Goal: Task Accomplishment & Management: Manage account settings

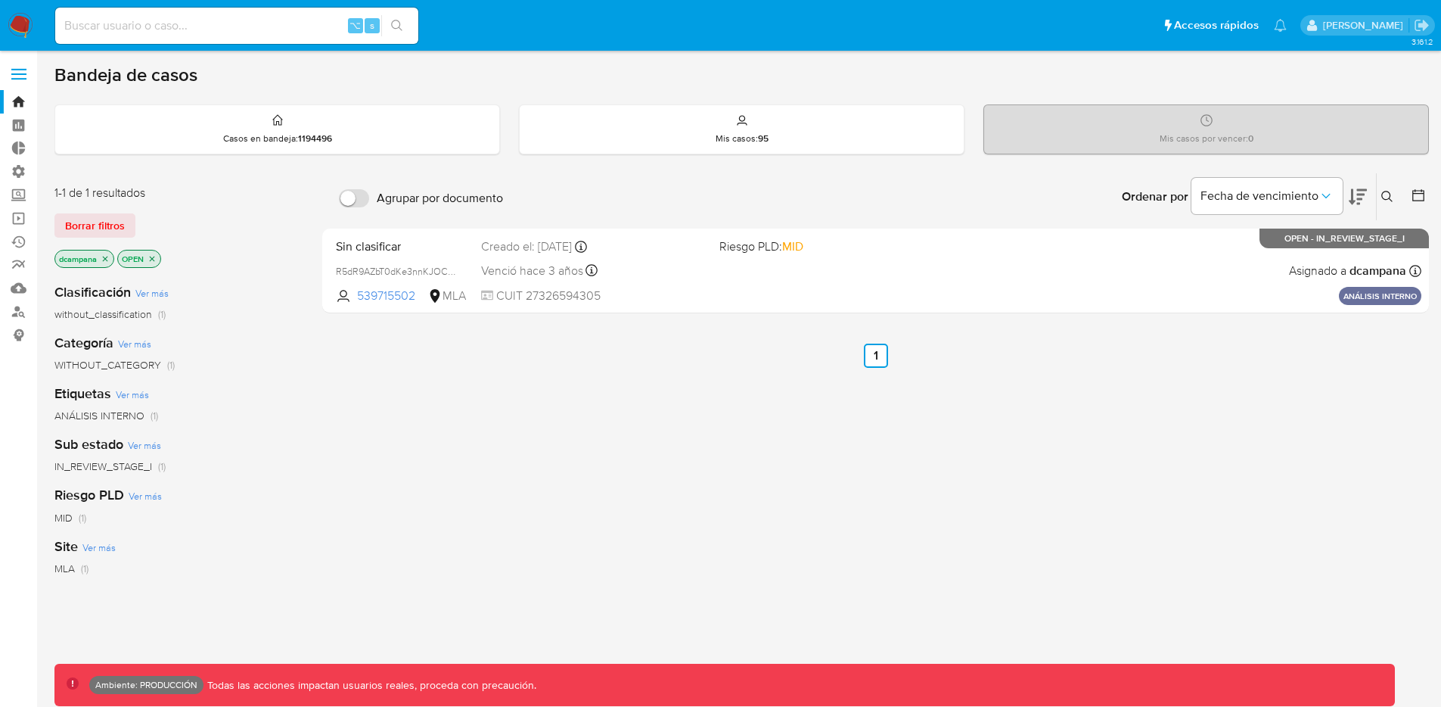
click at [21, 74] on span at bounding box center [18, 74] width 15 height 2
click at [0, 0] on input "checkbox" at bounding box center [0, 0] width 0 height 0
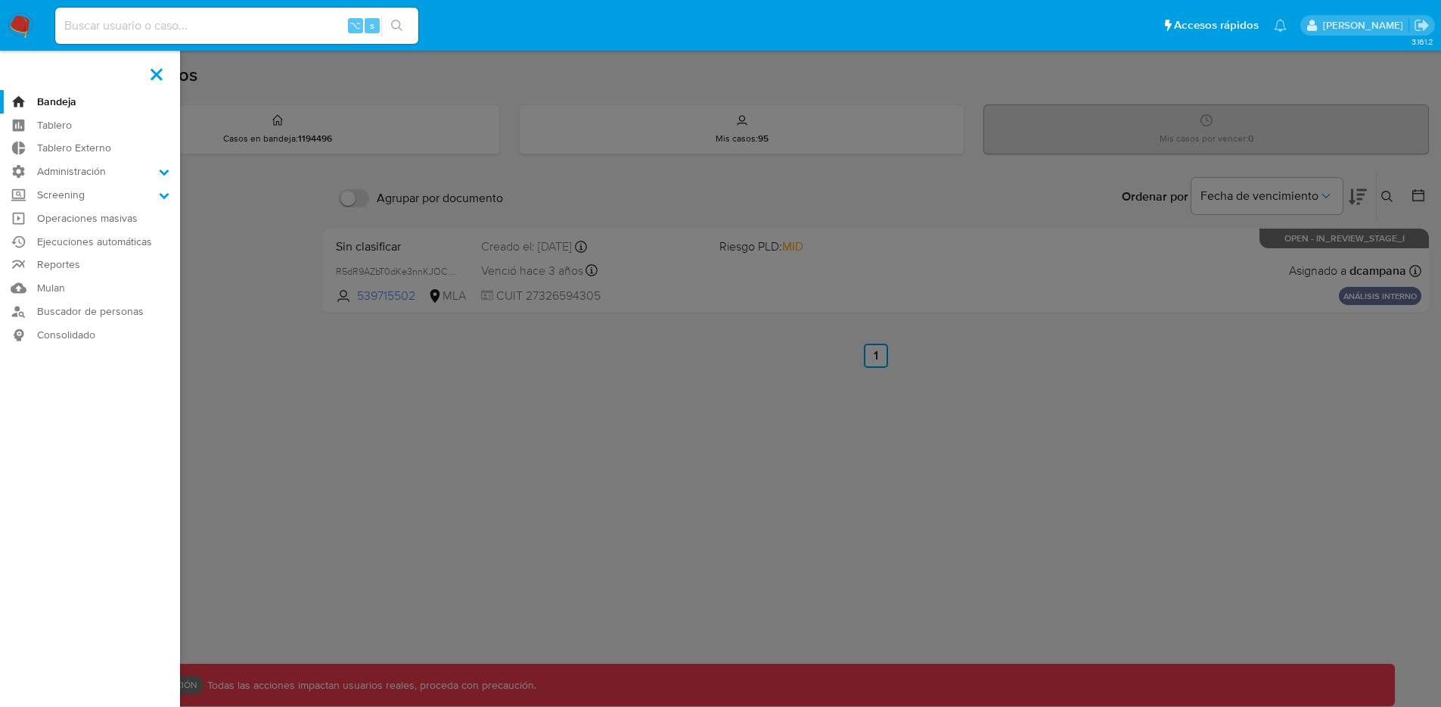
click at [629, 604] on label at bounding box center [720, 353] width 1441 height 707
click at [0, 0] on input "checkbox" at bounding box center [0, 0] width 0 height 0
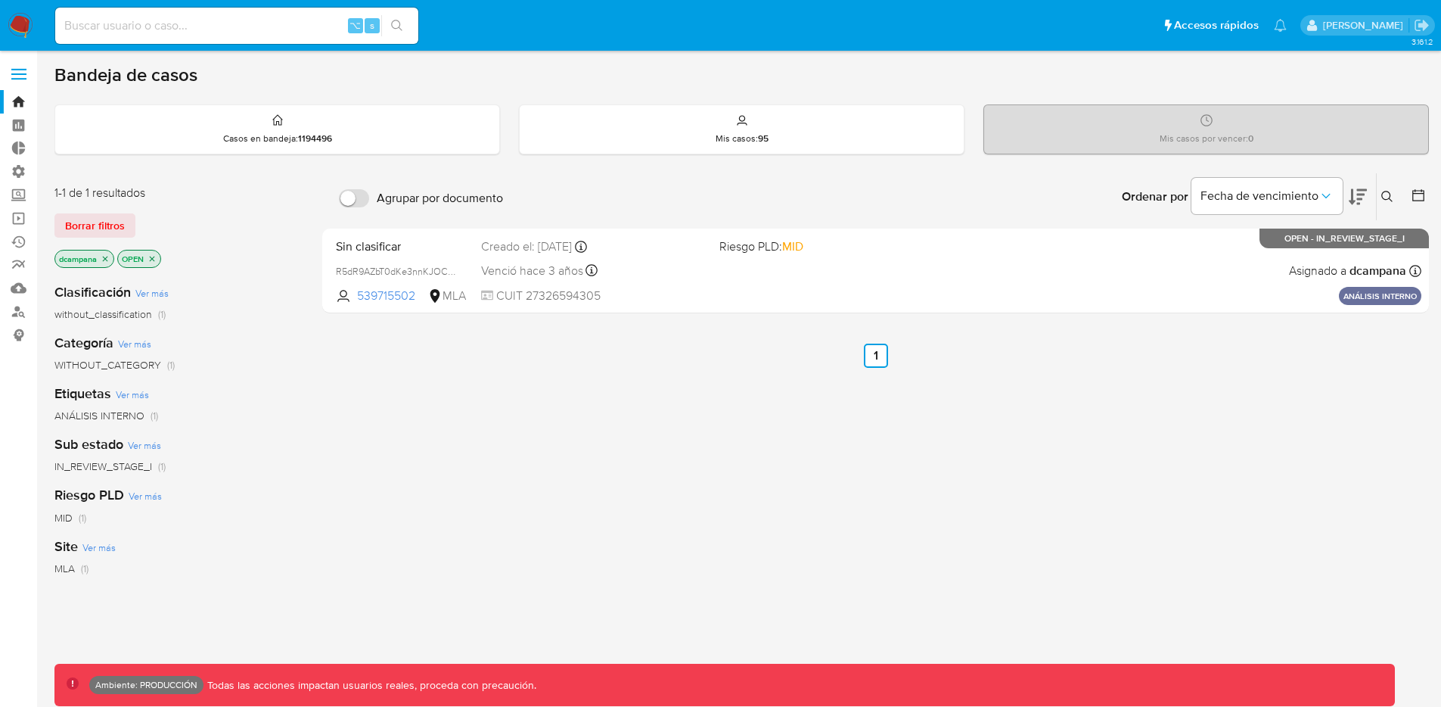
click at [15, 78] on span at bounding box center [18, 79] width 15 height 2
click at [0, 0] on input "checkbox" at bounding box center [0, 0] width 0 height 0
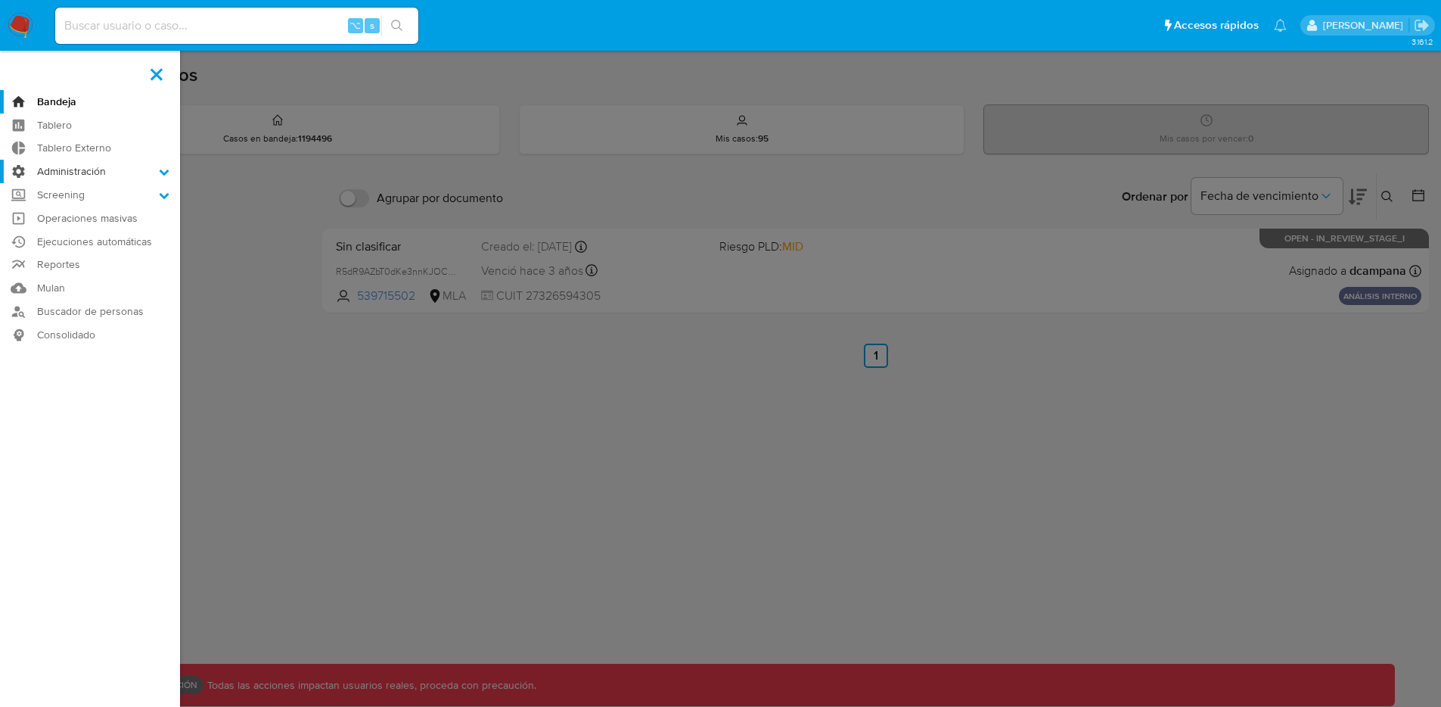
click at [68, 173] on label "Administración" at bounding box center [90, 171] width 180 height 23
click at [0, 0] on input "Administración" at bounding box center [0, 0] width 0 height 0
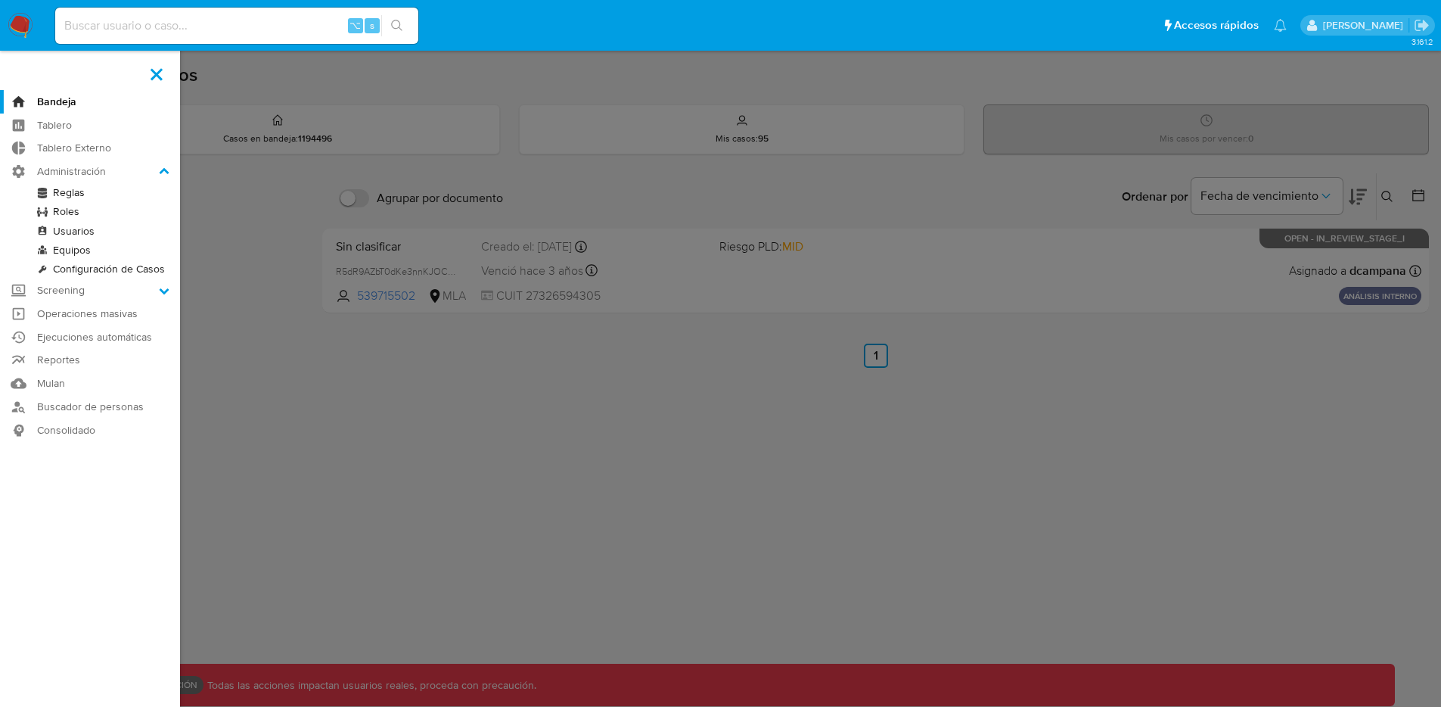
click at [69, 251] on link "Equipos" at bounding box center [90, 250] width 180 height 19
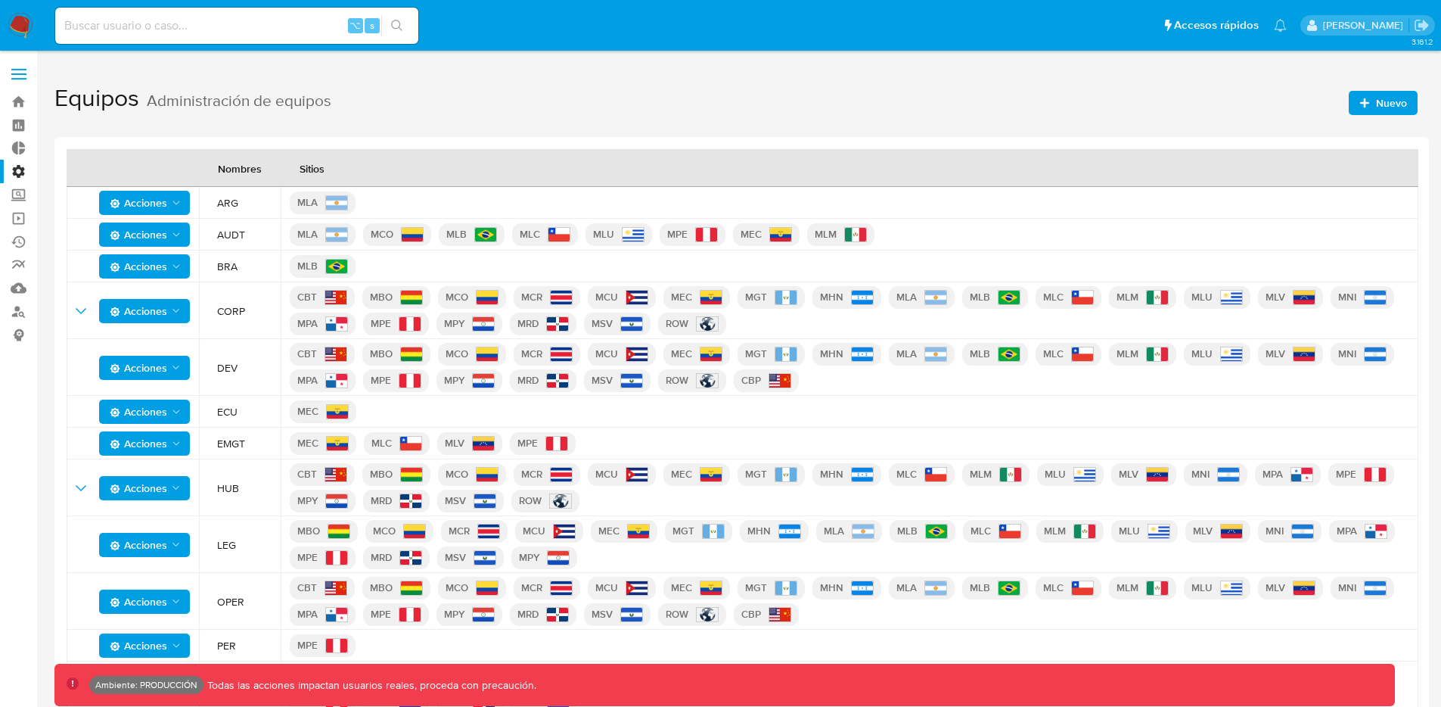
click at [18, 76] on label at bounding box center [19, 74] width 38 height 32
click at [0, 0] on input "checkbox" at bounding box center [0, 0] width 0 height 0
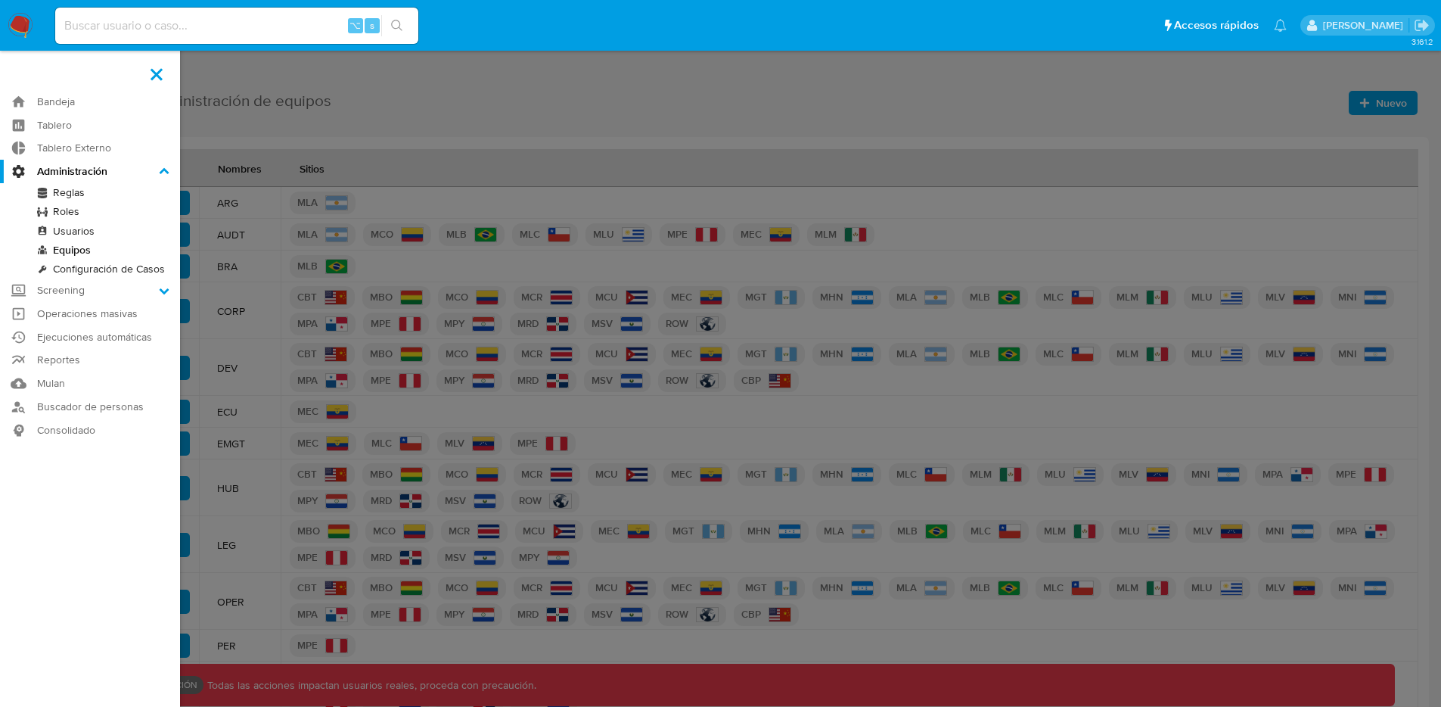
click at [426, 285] on label at bounding box center [720, 353] width 1441 height 707
click at [0, 0] on input "checkbox" at bounding box center [0, 0] width 0 height 0
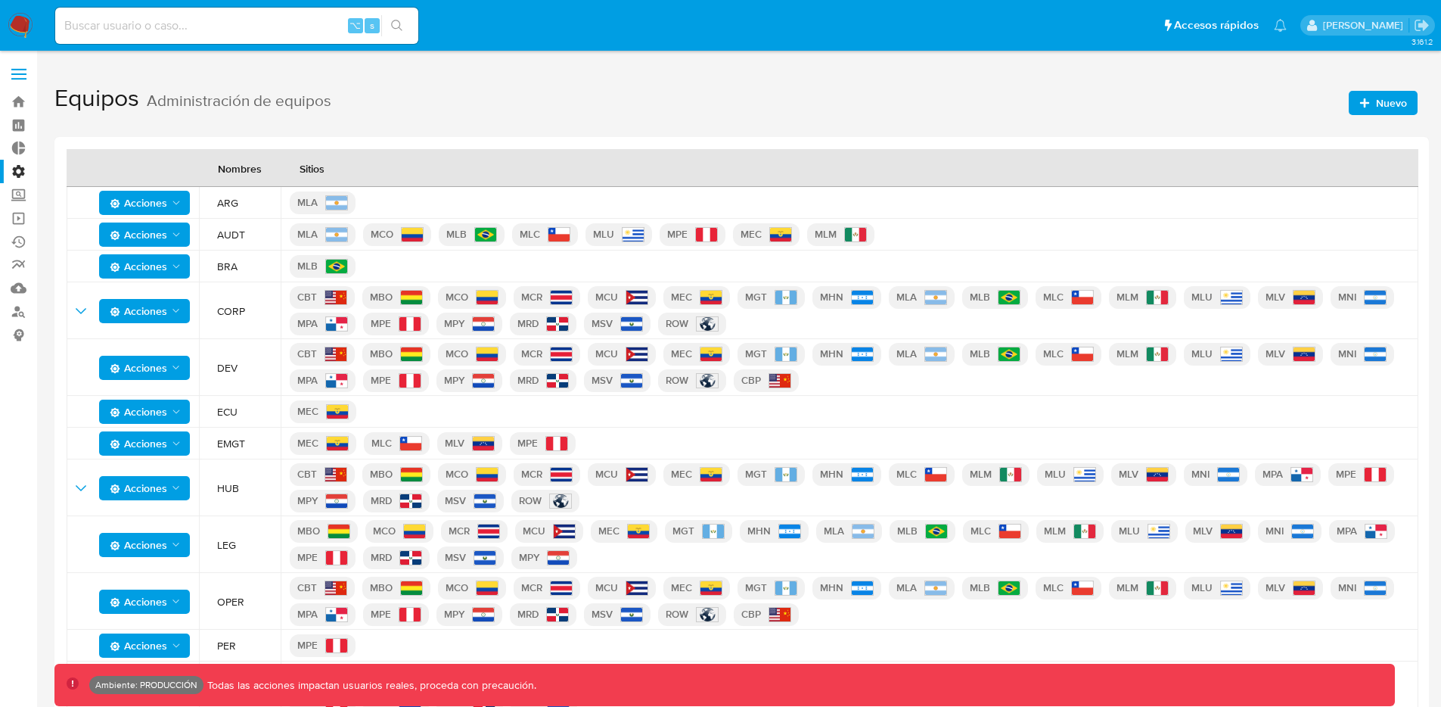
click at [10, 79] on label at bounding box center [19, 74] width 38 height 32
click at [0, 0] on input "checkbox" at bounding box center [0, 0] width 0 height 0
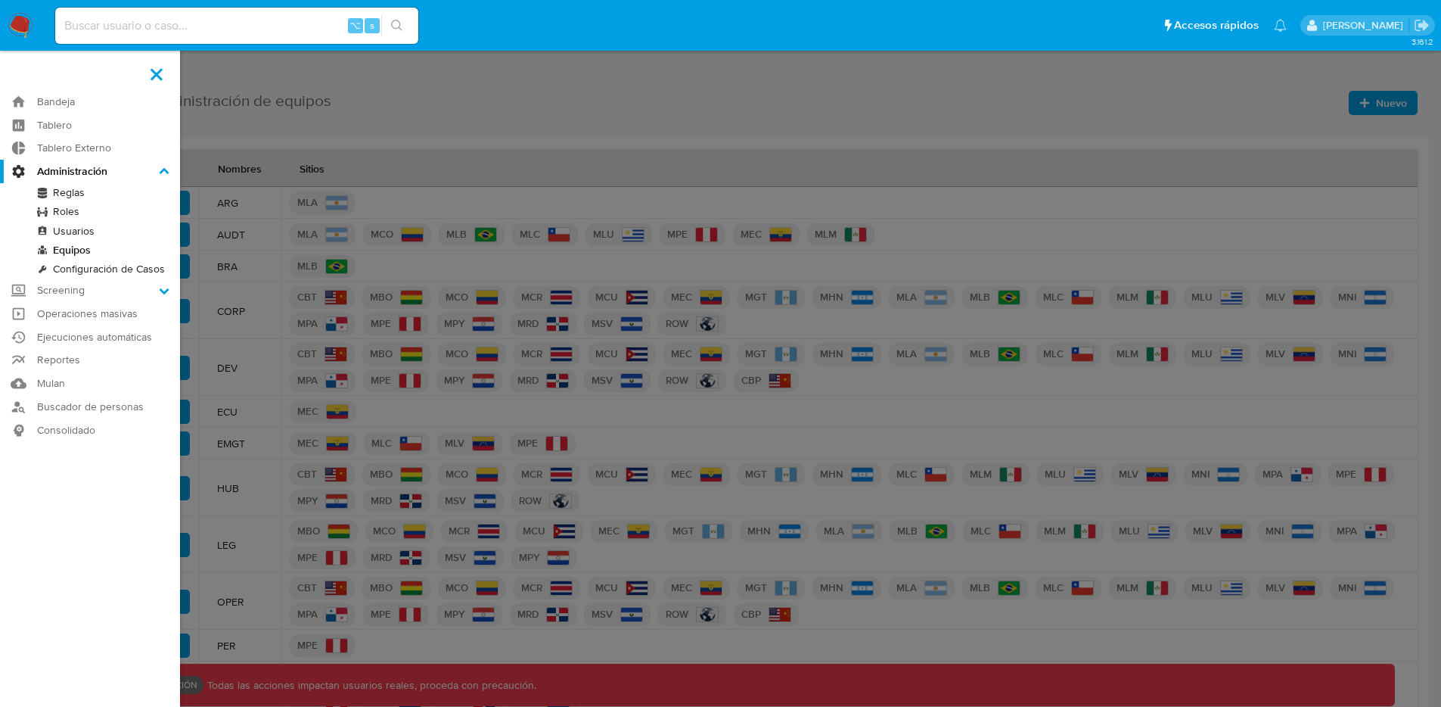
click at [88, 228] on link "Usuarios" at bounding box center [90, 231] width 180 height 19
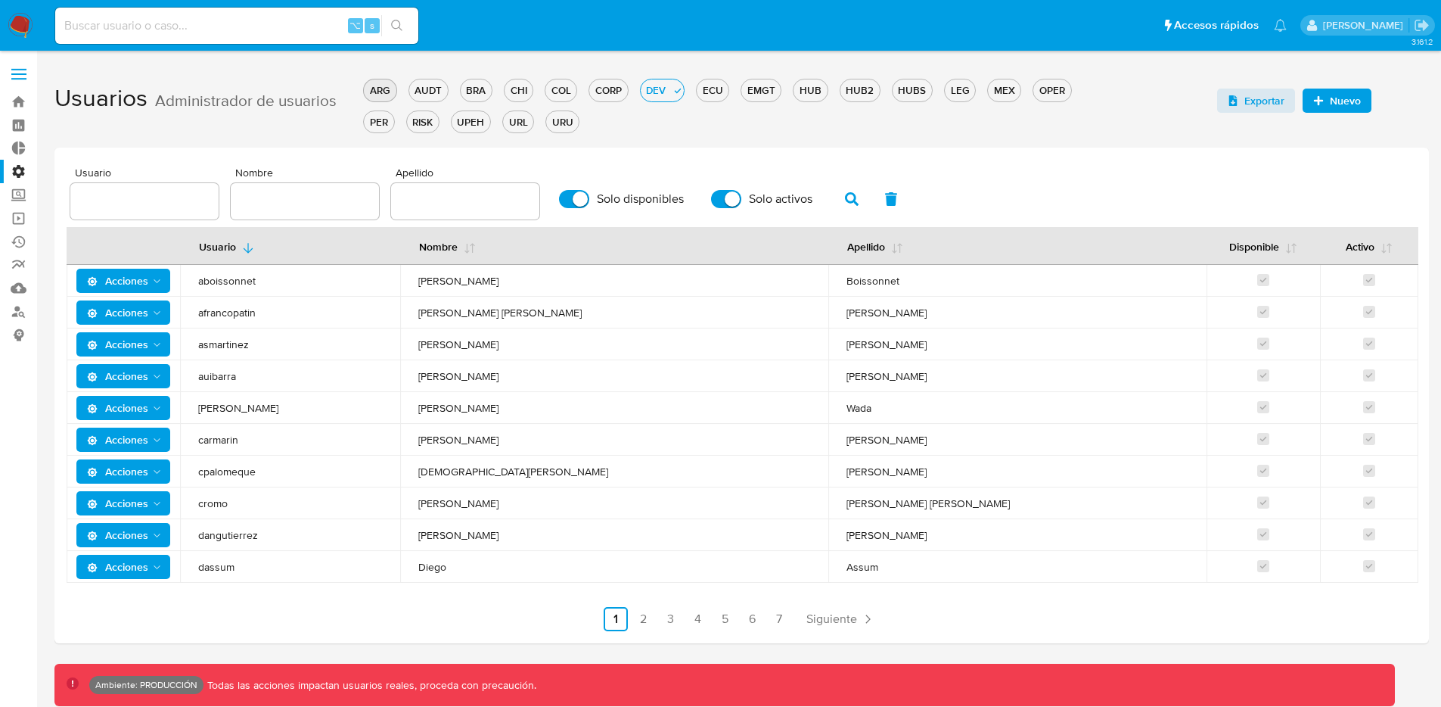
click at [379, 92] on div "ARG" at bounding box center [380, 90] width 32 height 14
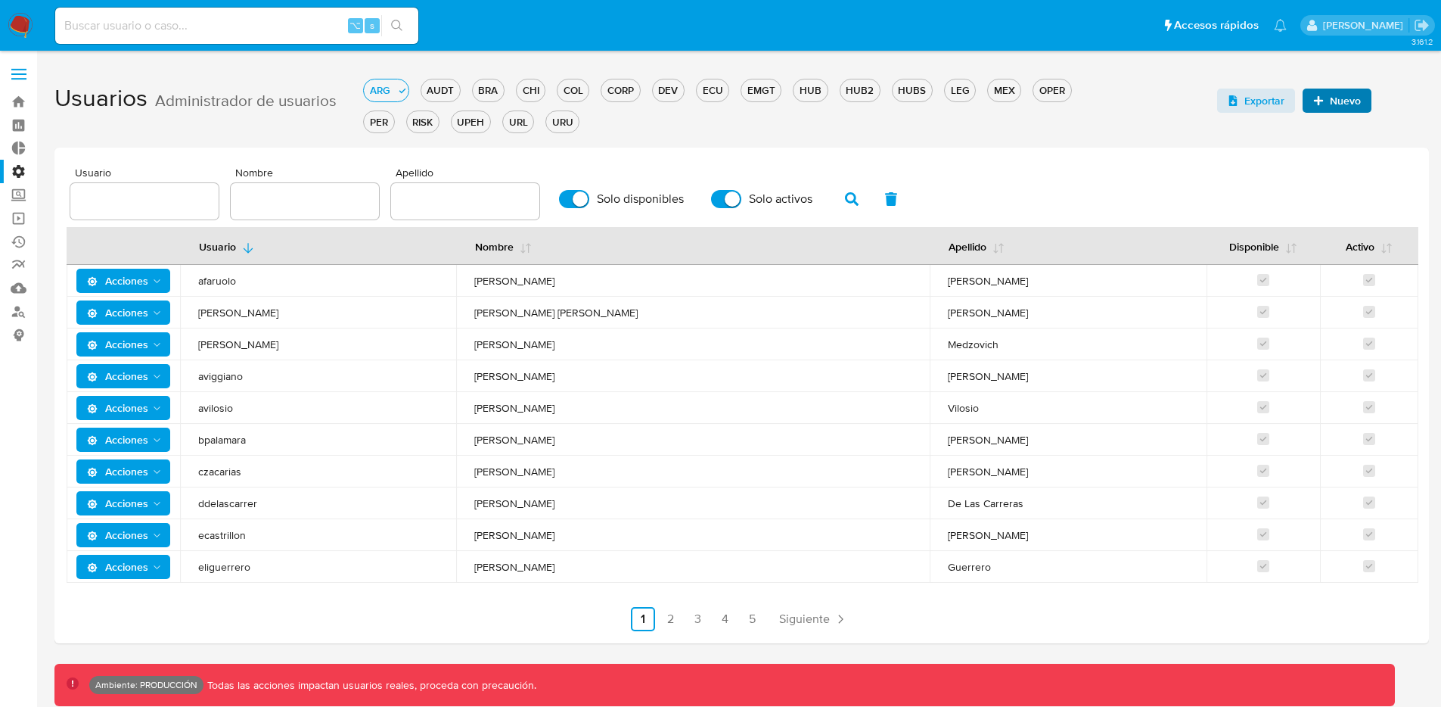
click at [1326, 110] on span "Nuevo" at bounding box center [1337, 100] width 48 height 21
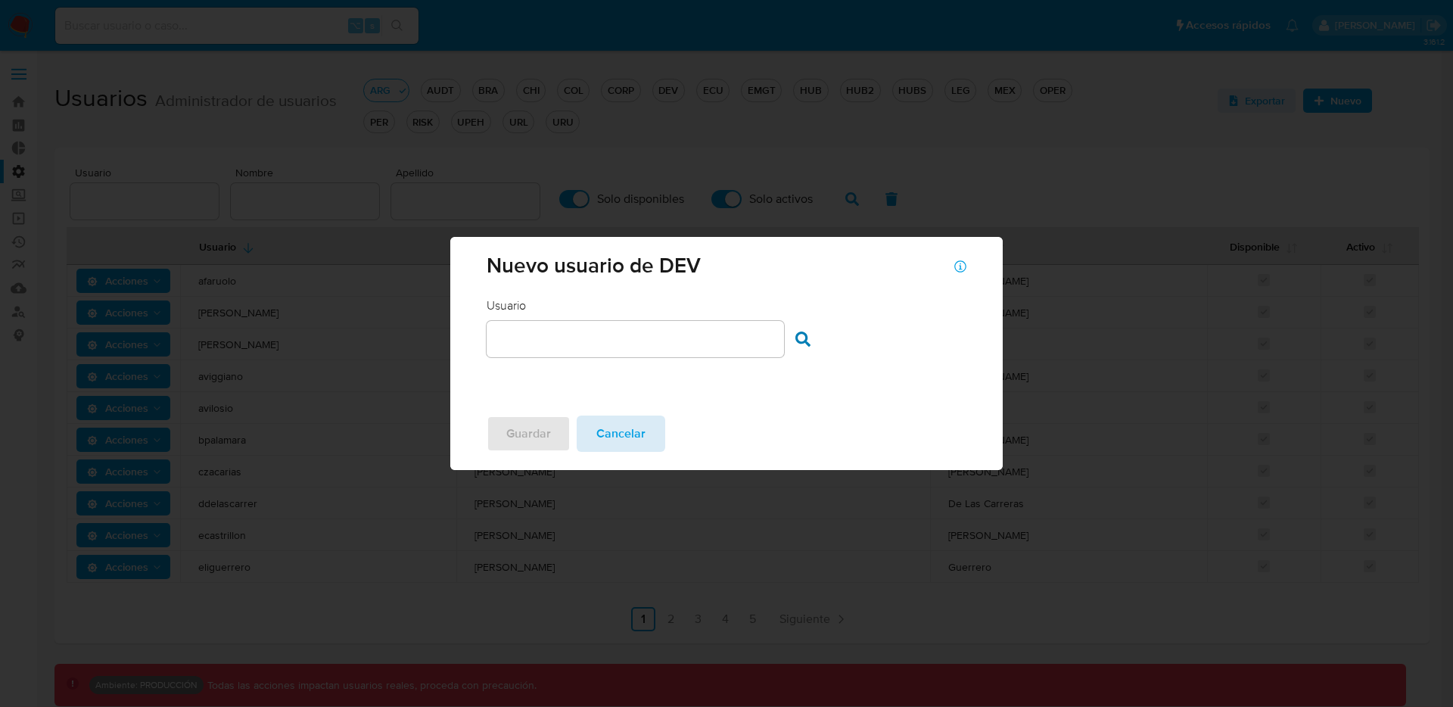
click at [608, 422] on span "Cancelar" at bounding box center [620, 433] width 49 height 33
